Goal: Task Accomplishment & Management: Manage account settings

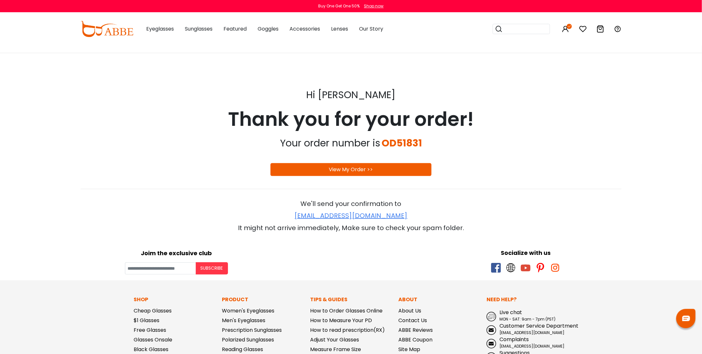
click at [349, 167] on link "View My Order >>" at bounding box center [351, 169] width 44 height 7
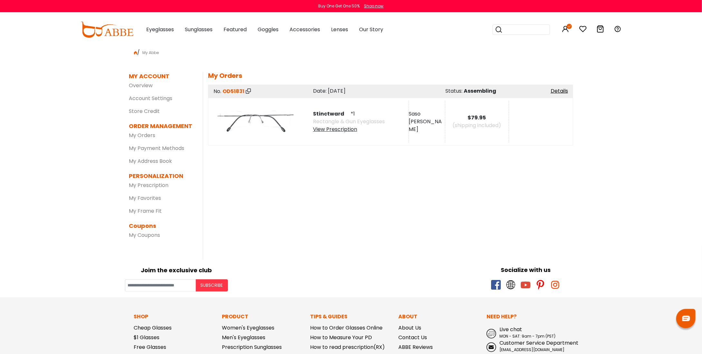
click at [272, 124] on img at bounding box center [256, 122] width 84 height 42
click at [334, 122] on span "Rectangle & Gun Eyeglasses" at bounding box center [349, 121] width 72 height 7
click at [335, 114] on span "Stinctward" at bounding box center [331, 113] width 36 height 7
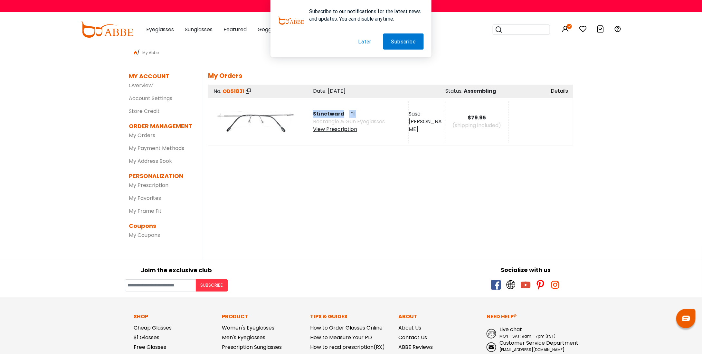
click at [335, 114] on span "Stinctward" at bounding box center [331, 113] width 36 height 7
click at [386, 139] on div "Stinctward *1 Rectangle & Gun Eyeglasses View Prescription" at bounding box center [358, 122] width 102 height 42
click at [338, 131] on div "View Prescription" at bounding box center [349, 130] width 72 height 8
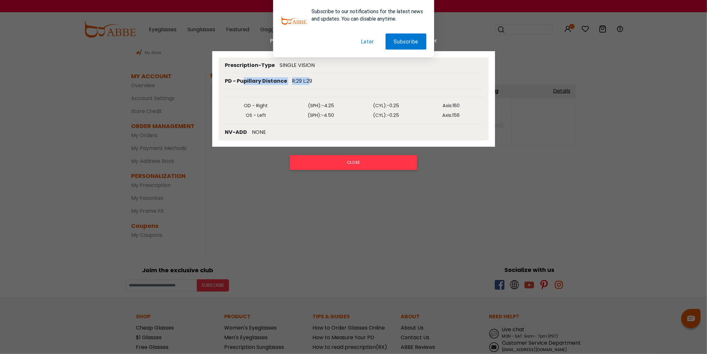
drag, startPoint x: 244, startPoint y: 81, endPoint x: 310, endPoint y: 80, distance: 66.0
click at [310, 80] on div "PD - Pupillary Distance R:29 L:29" at bounding box center [354, 81] width 260 height 16
click at [368, 41] on button "Later" at bounding box center [367, 41] width 29 height 16
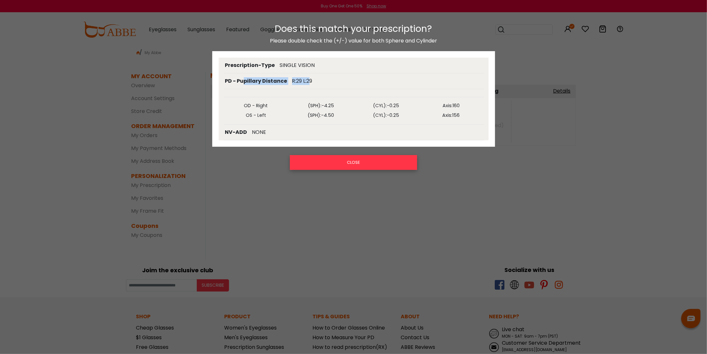
click at [366, 165] on button "CLOSE" at bounding box center [353, 162] width 127 height 15
